Goal: Information Seeking & Learning: Learn about a topic

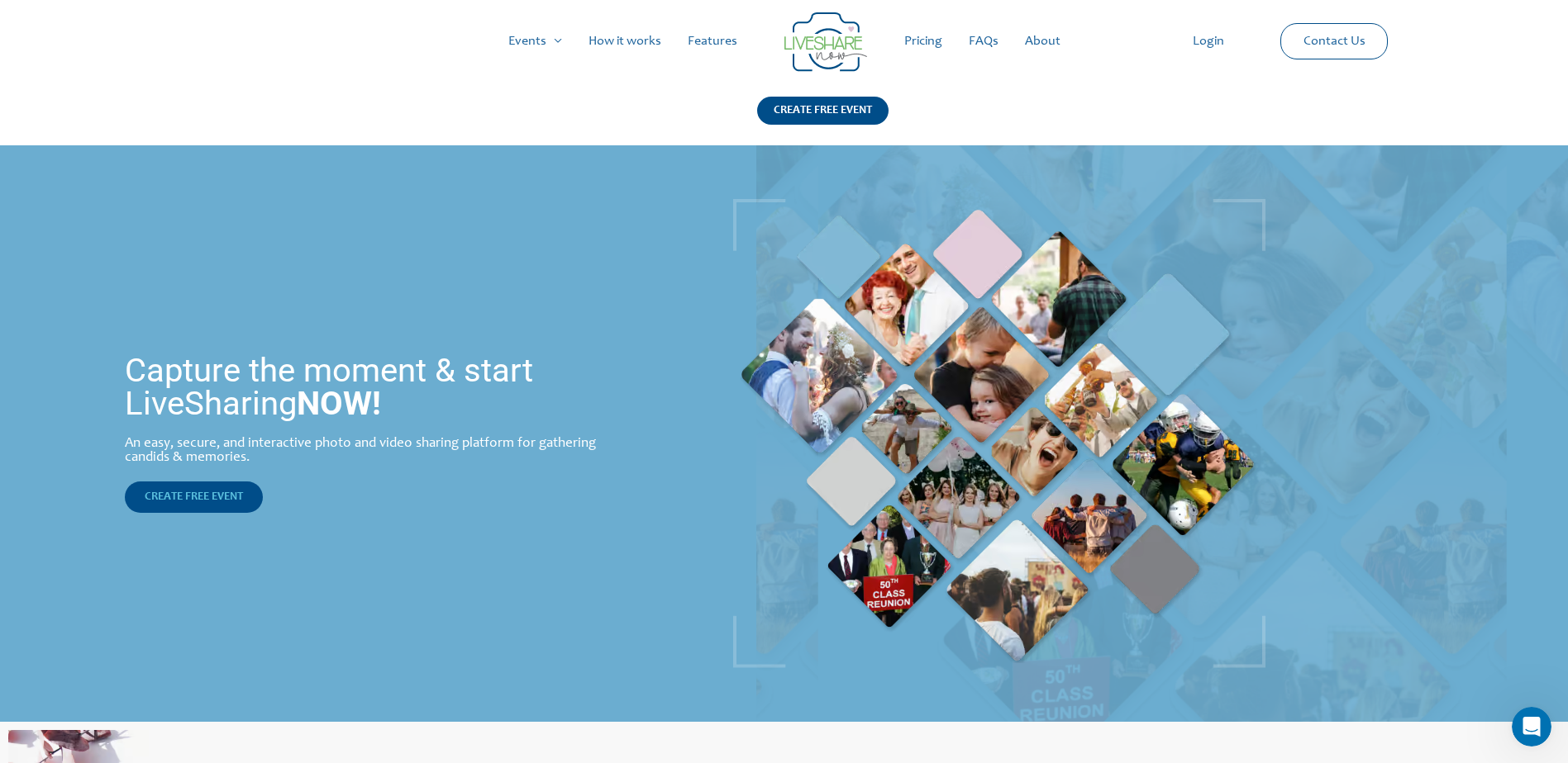
click at [234, 492] on span "CREATE FREE EVENT" at bounding box center [194, 497] width 99 height 11
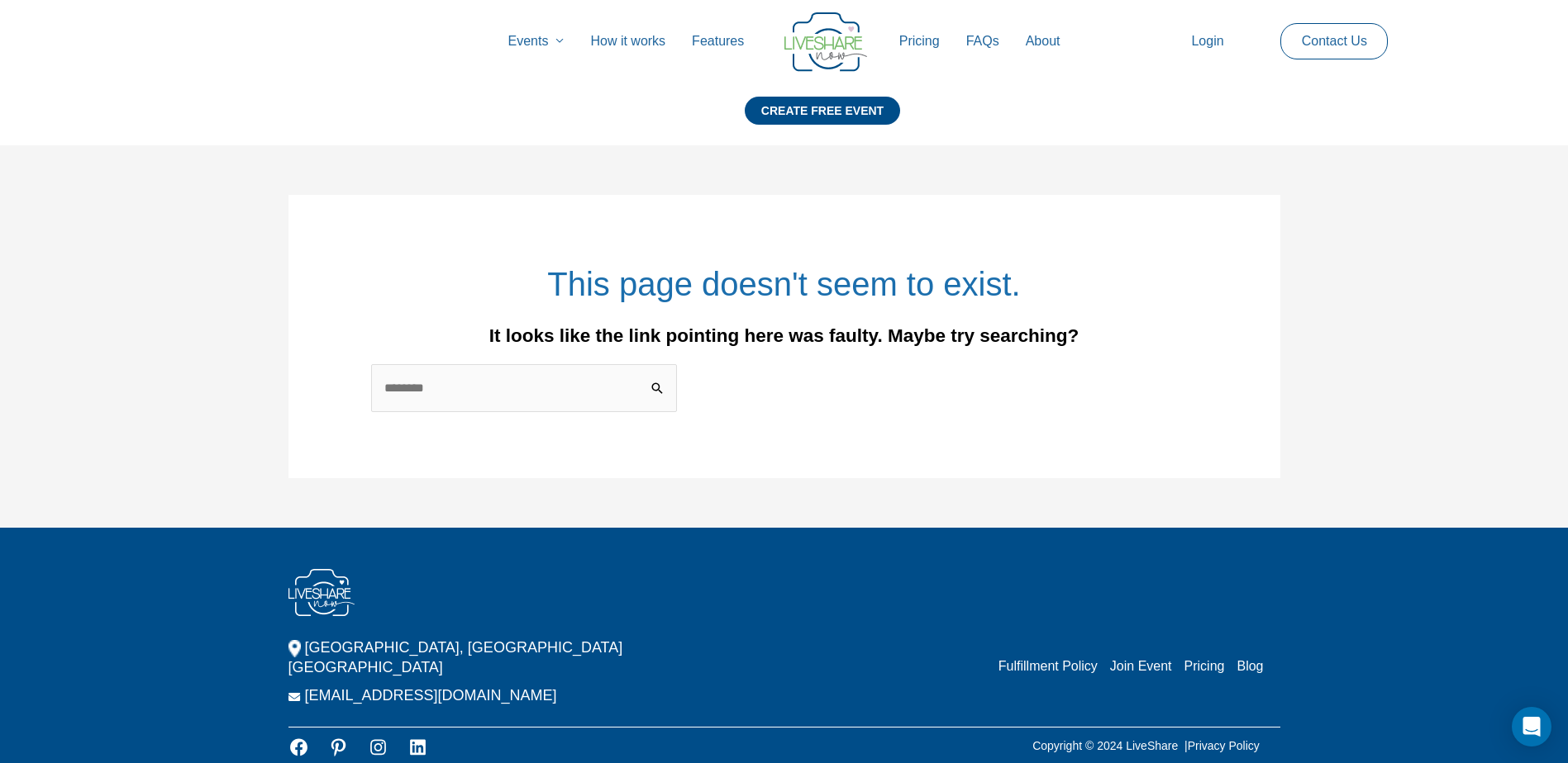
click at [638, 40] on link "How it works" at bounding box center [627, 41] width 102 height 53
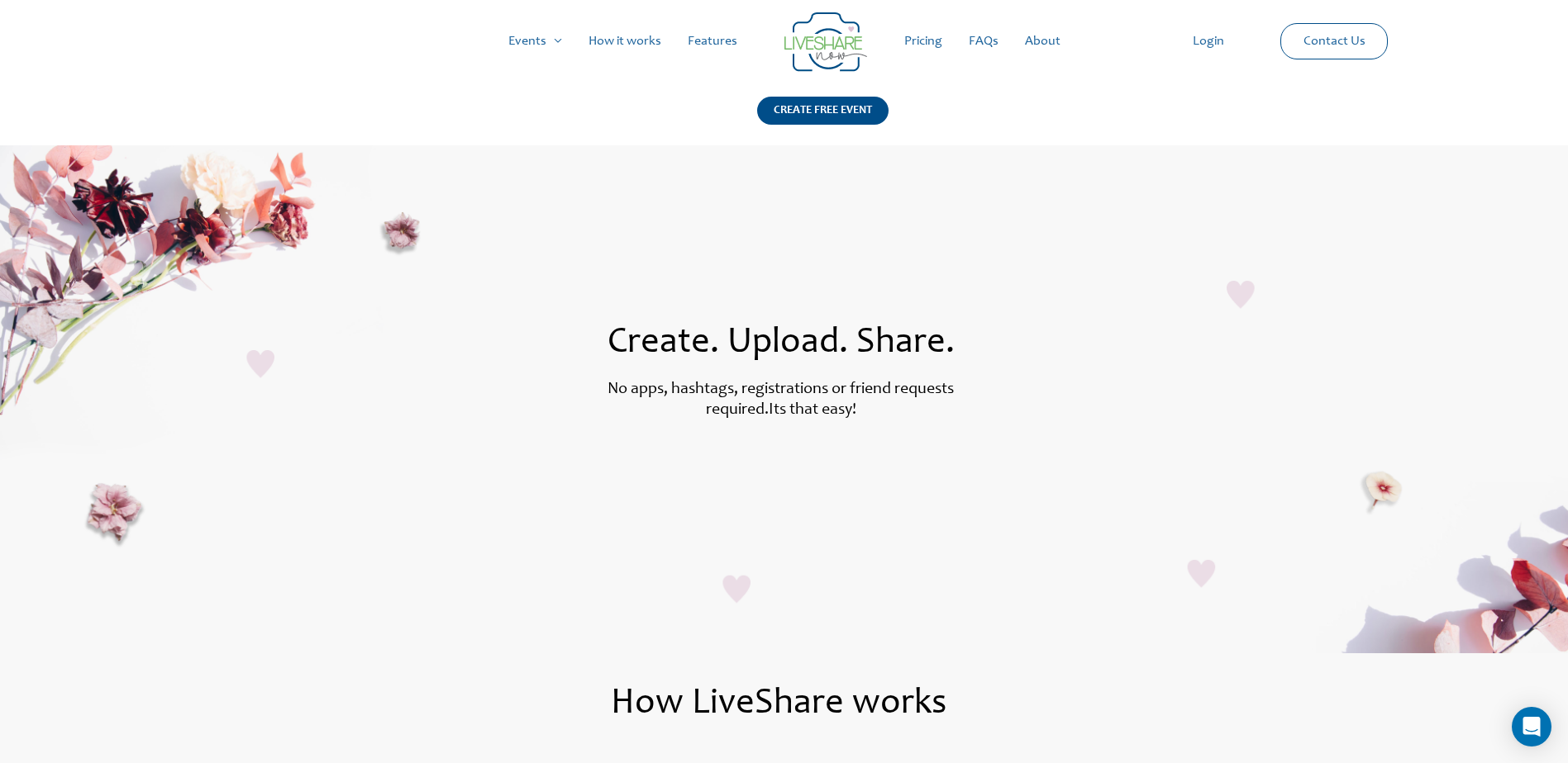
click at [622, 43] on link "How it works" at bounding box center [625, 41] width 99 height 53
click at [711, 44] on link "Features" at bounding box center [713, 41] width 76 height 53
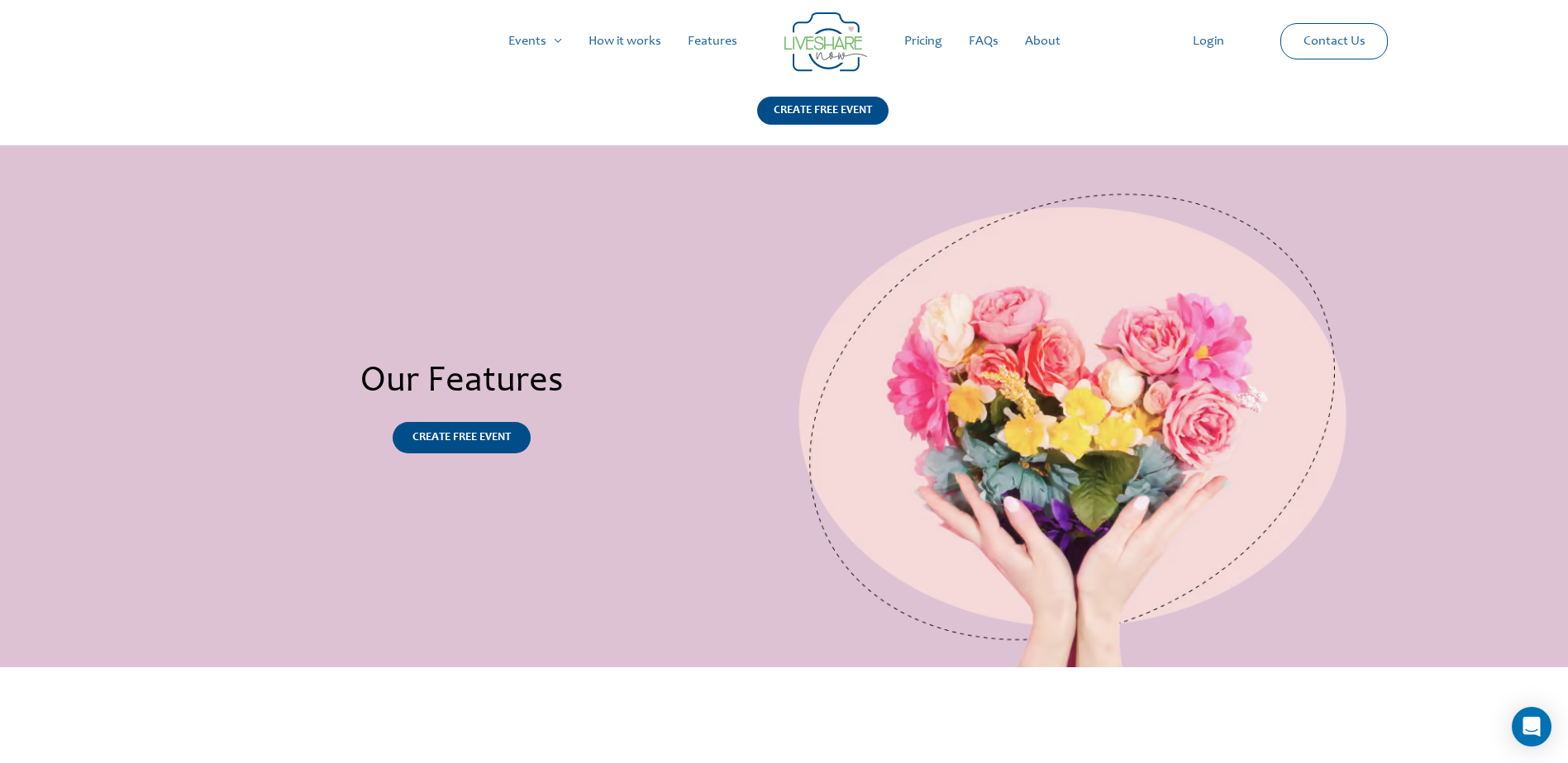
click at [985, 37] on link "FAQs" at bounding box center [983, 41] width 56 height 53
click at [1052, 43] on link "About" at bounding box center [1042, 41] width 62 height 53
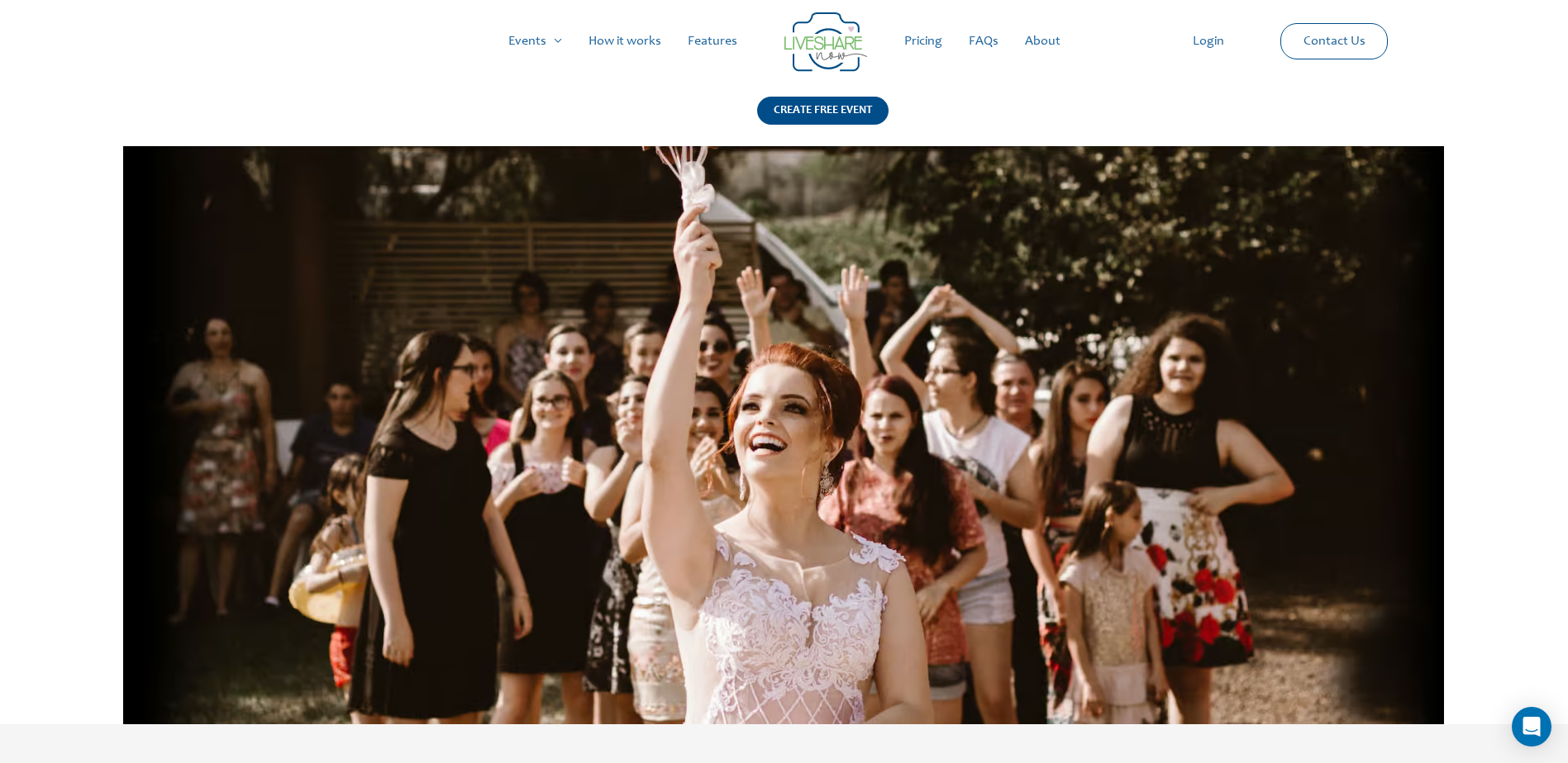
click at [923, 40] on link "Pricing" at bounding box center [923, 41] width 64 height 53
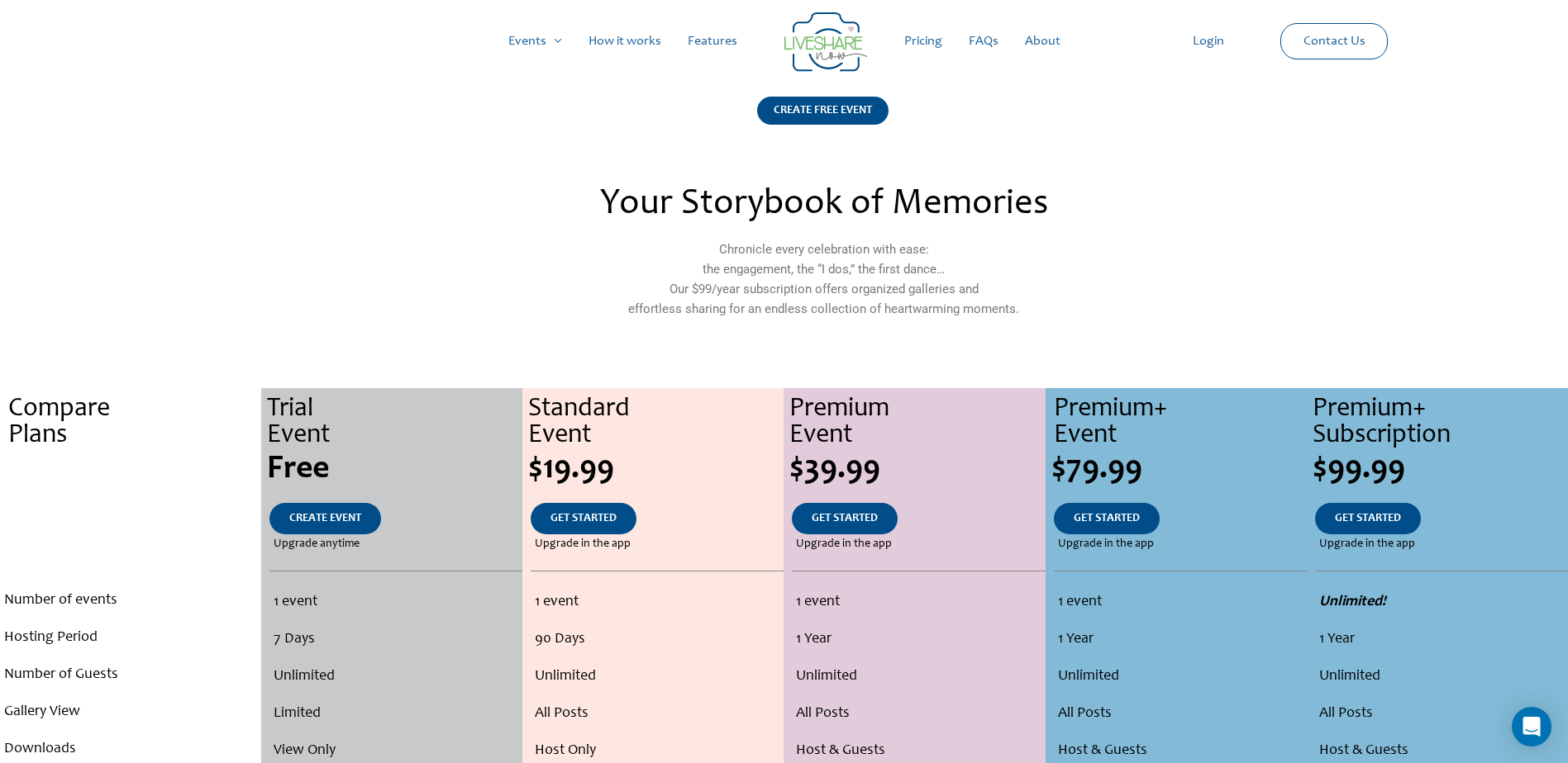
click at [983, 39] on link "FAQs" at bounding box center [983, 41] width 56 height 53
